Goal: Communication & Community: Answer question/provide support

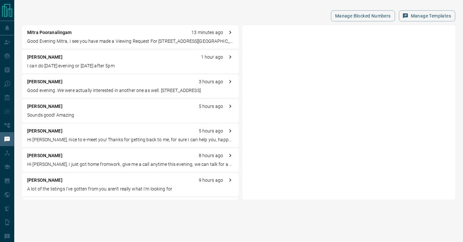
click at [112, 88] on p "Good evening. We were actually interested in another one as well. [STREET_ADDRE…" at bounding box center [130, 90] width 206 height 7
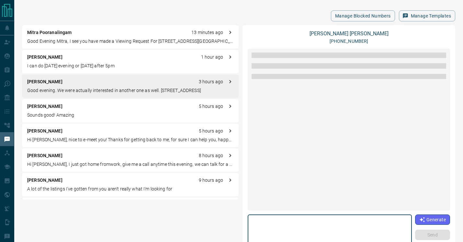
scroll to position [93, 0]
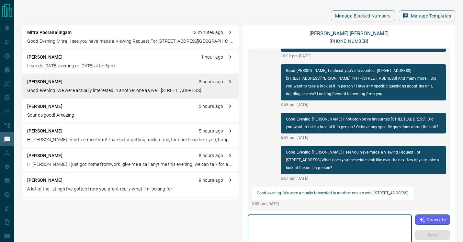
click at [284, 220] on textarea at bounding box center [329, 231] width 155 height 28
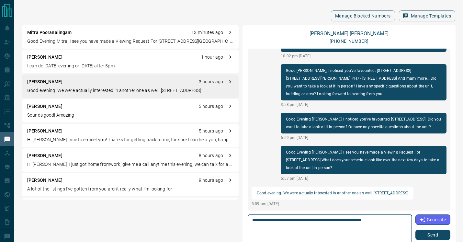
type textarea "**********"
click at [424, 236] on button "Send" at bounding box center [433, 235] width 35 height 10
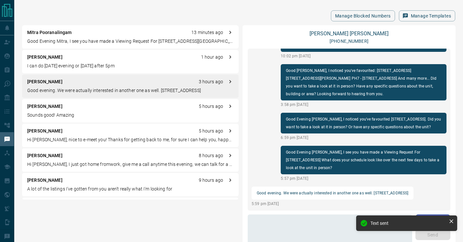
scroll to position [119, 0]
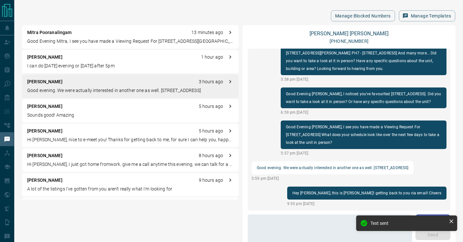
click at [100, 108] on div "[PERSON_NAME] 5 hours ago" at bounding box center [130, 106] width 206 height 7
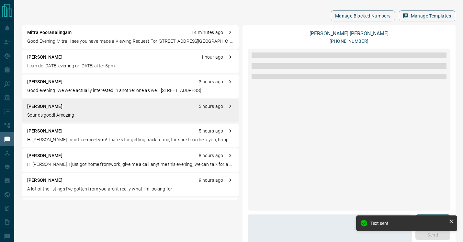
scroll to position [220, 0]
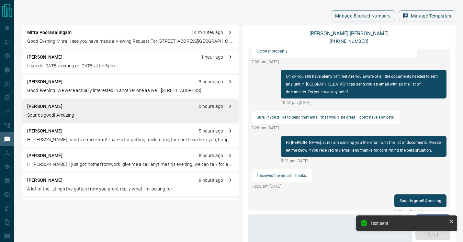
click at [91, 138] on p "Hi [PERSON_NAME], nice to e-meet you! Thanks for getting back to me, for sure I…" at bounding box center [130, 139] width 206 height 7
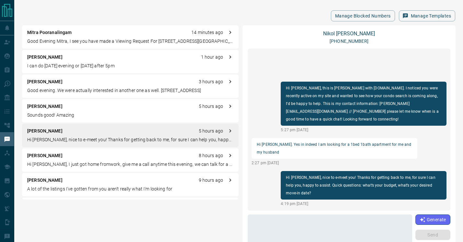
scroll to position [31, 0]
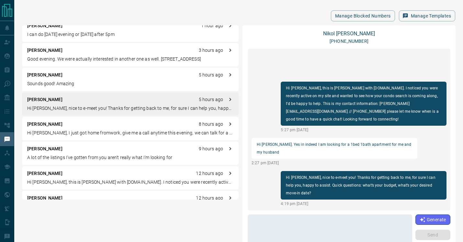
click at [85, 123] on div "[PERSON_NAME] 8 hours ago" at bounding box center [130, 124] width 206 height 7
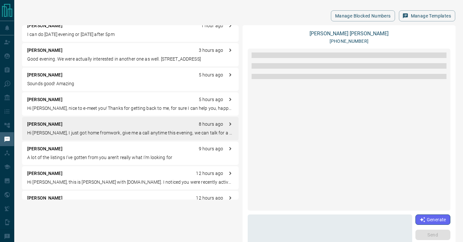
scroll to position [210, 0]
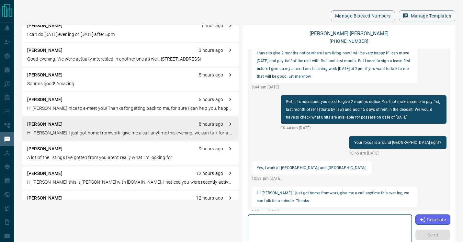
click at [305, 222] on textarea at bounding box center [330, 231] width 156 height 28
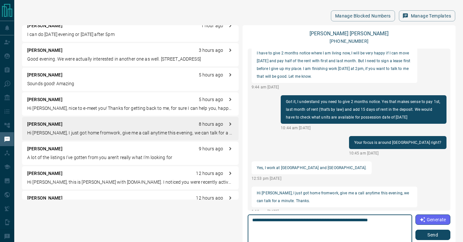
click at [388, 220] on textarea "**********" at bounding box center [330, 231] width 156 height 28
click at [399, 219] on textarea "**********" at bounding box center [330, 231] width 156 height 28
type textarea "**********"
click at [423, 238] on button "Send" at bounding box center [433, 235] width 35 height 10
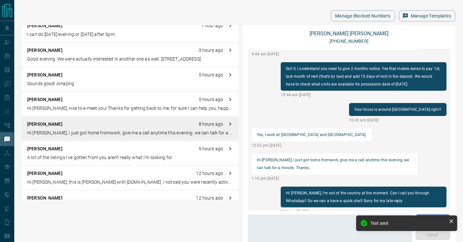
scroll to position [0, 0]
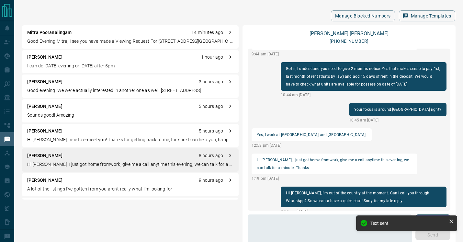
click at [84, 113] on p "Sounds good! Amazing" at bounding box center [130, 115] width 206 height 7
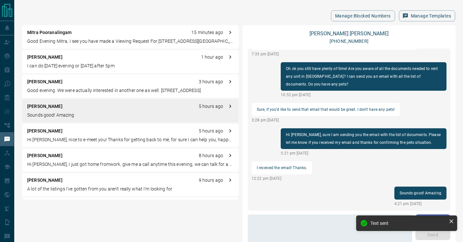
scroll to position [220, 0]
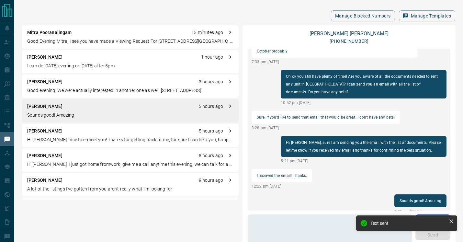
click at [74, 83] on div "[PERSON_NAME] 3 hours ago" at bounding box center [130, 81] width 206 height 7
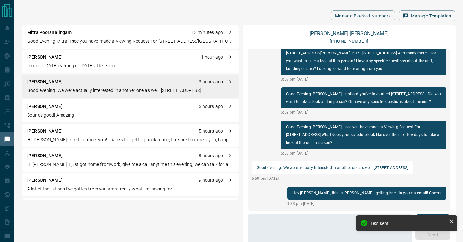
scroll to position [144, 0]
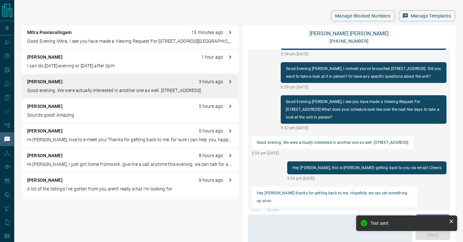
click at [73, 67] on p "I can do [DATE] evening or [DATE] after 5pm" at bounding box center [130, 66] width 206 height 7
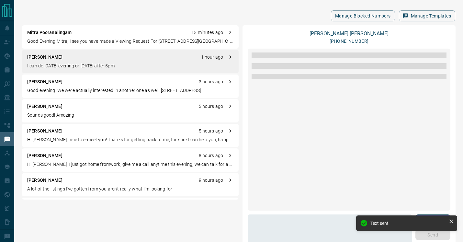
scroll to position [0, 0]
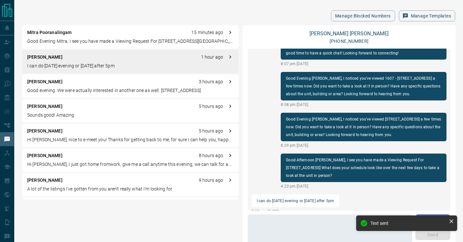
click at [75, 94] on div "[PERSON_NAME] 3 hours ago Good evening. We were actually interested in another …" at bounding box center [130, 86] width 217 height 23
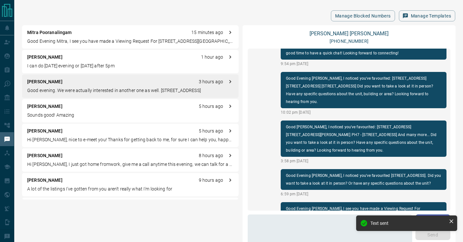
scroll to position [144, 0]
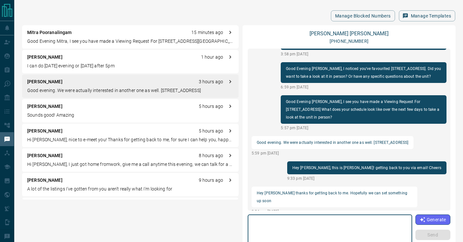
click at [311, 221] on textarea at bounding box center [330, 231] width 156 height 28
click at [332, 228] on textarea at bounding box center [330, 231] width 156 height 28
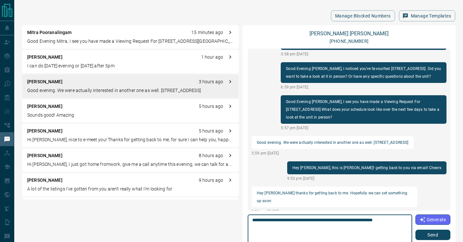
type textarea "**********"
click at [435, 234] on button "Send" at bounding box center [433, 235] width 35 height 10
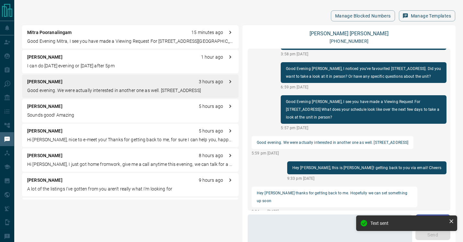
scroll to position [169, 0]
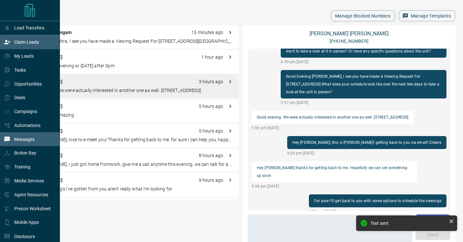
click at [25, 43] on p "Claim Leads" at bounding box center [26, 42] width 25 height 5
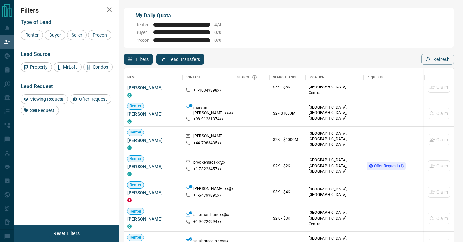
scroll to position [65, 0]
click at [385, 169] on span "Offer Request ( 1 )" at bounding box center [389, 165] width 30 height 6
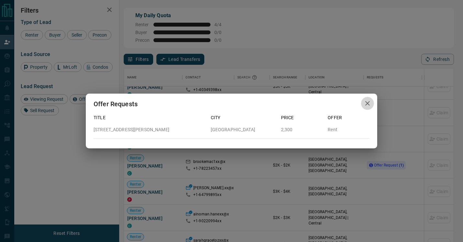
click at [367, 104] on icon "button" at bounding box center [368, 103] width 5 height 5
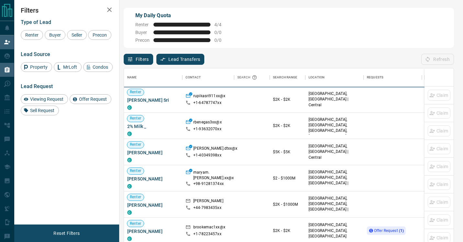
scroll to position [183, 330]
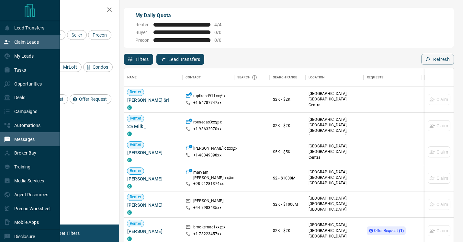
click at [27, 141] on p "Messages" at bounding box center [24, 139] width 20 height 5
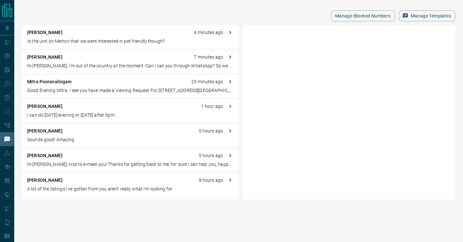
click at [57, 110] on div "[PERSON_NAME] 1 hour ago I can do [DATE] evening or [DATE] after 5pm" at bounding box center [130, 110] width 217 height 23
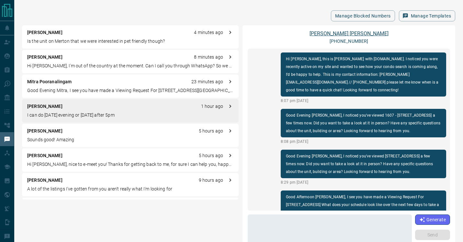
click at [352, 35] on link "[PERSON_NAME]" at bounding box center [349, 33] width 79 height 6
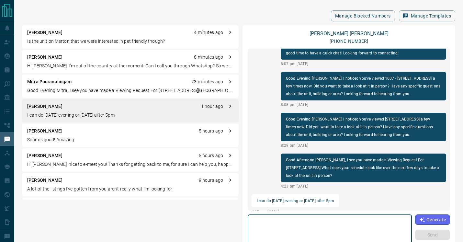
click at [330, 219] on textarea at bounding box center [329, 231] width 155 height 28
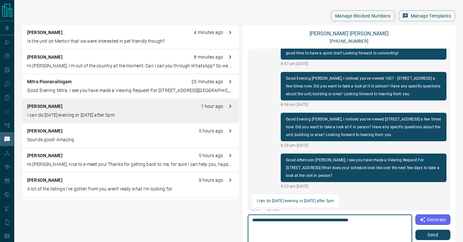
scroll to position [50, 0]
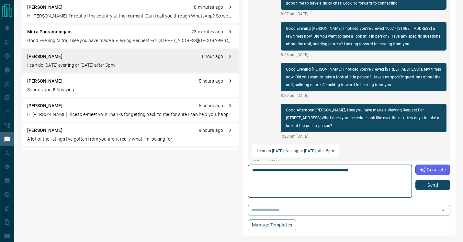
click at [283, 170] on textarea "**********" at bounding box center [330, 182] width 156 height 28
type textarea "**********"
click at [430, 185] on button "Send" at bounding box center [433, 185] width 35 height 10
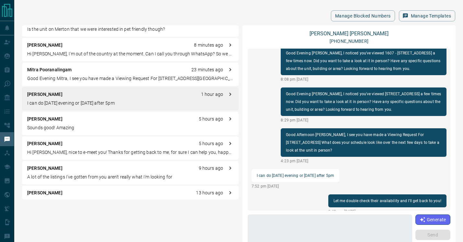
scroll to position [16, 0]
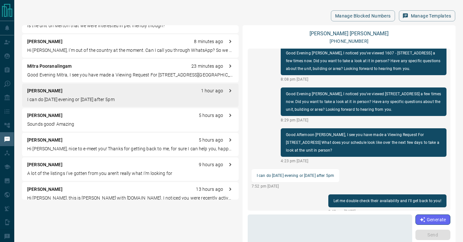
click at [94, 143] on div "[PERSON_NAME] 5 hours ago" at bounding box center [130, 140] width 206 height 7
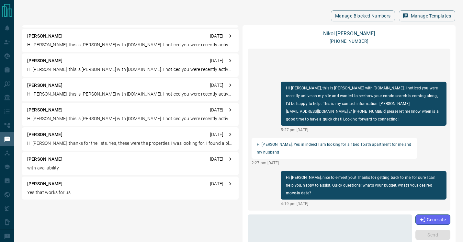
scroll to position [747, 0]
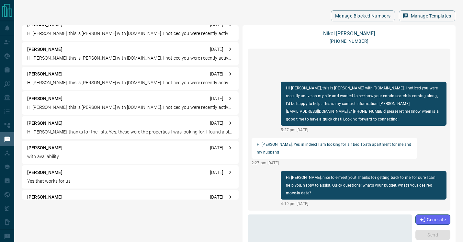
click at [108, 153] on p "with availability" at bounding box center [130, 156] width 206 height 7
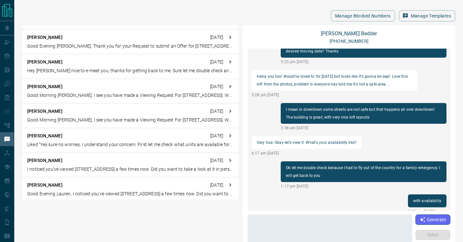
scroll to position [1055, 0]
click at [99, 142] on p "Liked “Yes sure no worries, I understand your concern. First let me check what …" at bounding box center [130, 144] width 206 height 7
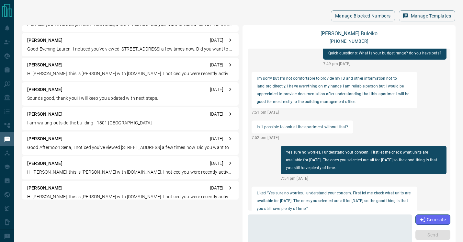
scroll to position [1199, 0]
click at [74, 122] on p "I am waiting outside the building - 1801 [GEOGRAPHIC_DATA]" at bounding box center [130, 122] width 206 height 7
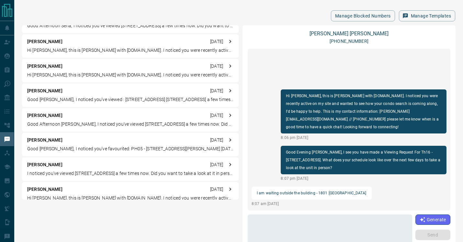
scroll to position [1328, 0]
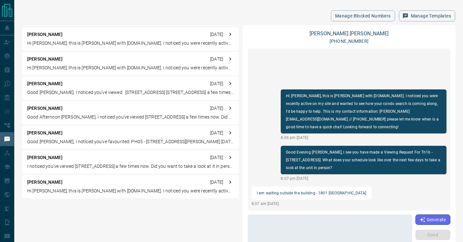
click at [71, 57] on div "[PERSON_NAME] [DATE]" at bounding box center [130, 59] width 206 height 7
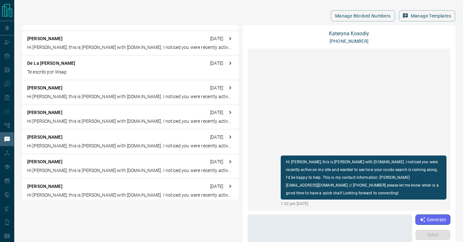
scroll to position [633, 0]
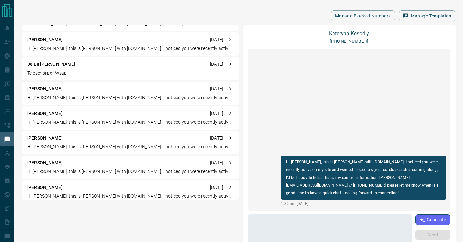
click at [52, 88] on p "[PERSON_NAME]" at bounding box center [44, 89] width 35 height 7
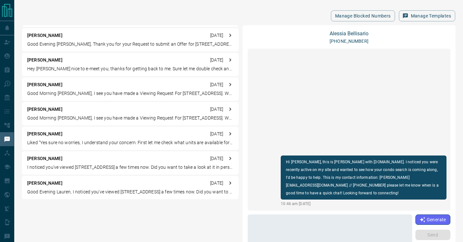
scroll to position [1058, 0]
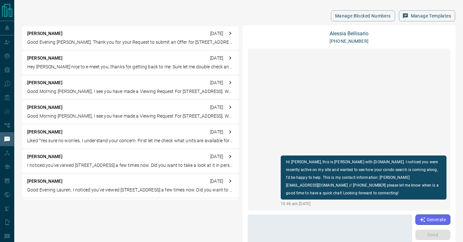
click at [127, 134] on div "[PERSON_NAME] [DATE]" at bounding box center [130, 132] width 206 height 7
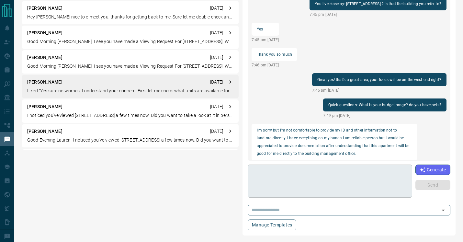
scroll to position [848, 0]
